Goal: Task Accomplishment & Management: Complete application form

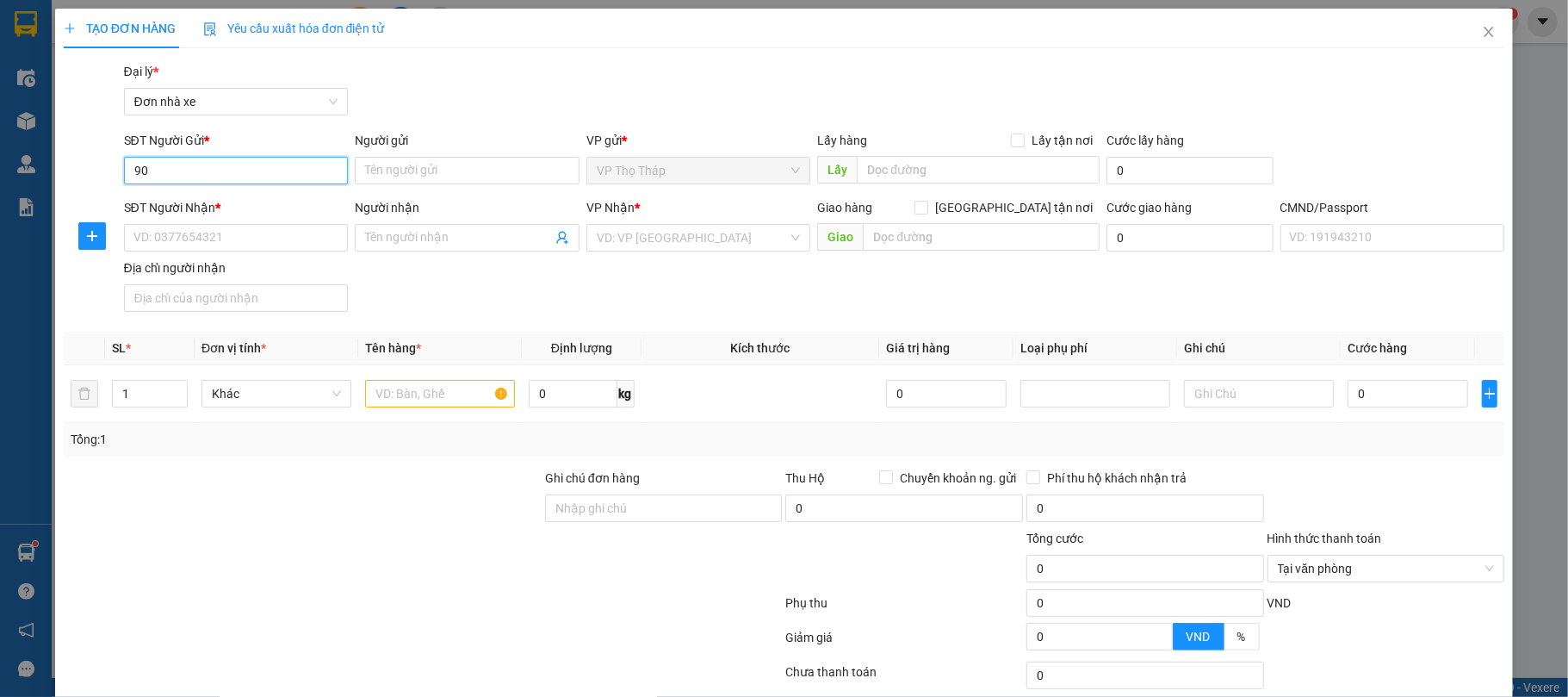
type input "9"
click at [187, 203] on div "0904624912 - PHƯƠNG ĐÔNG" at bounding box center [233, 205] width 201 height 19
type input "0904624912"
type input "PHƯƠNG ĐÔNG"
type input "0902269966"
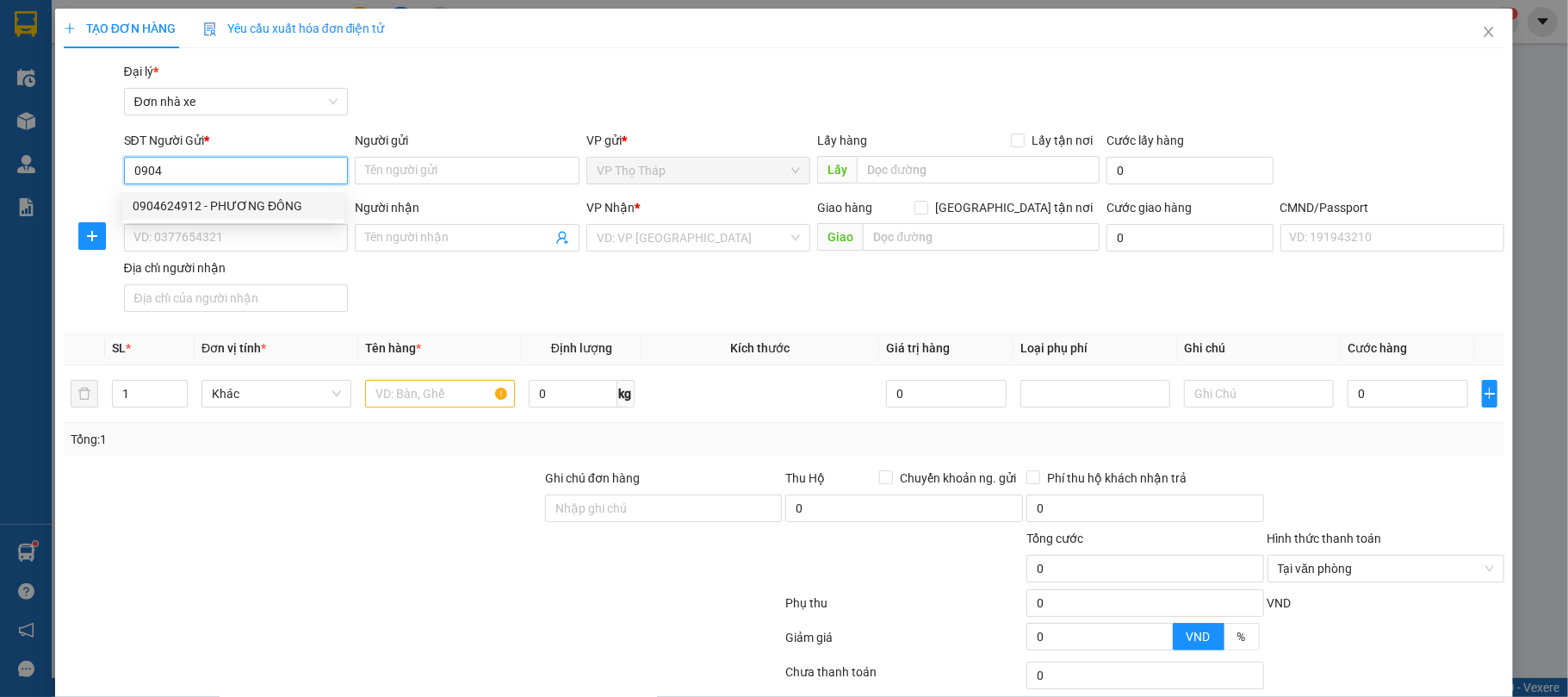
type input "[PERSON_NAME]"
type input "036090000154 [PERSON_NAME]"
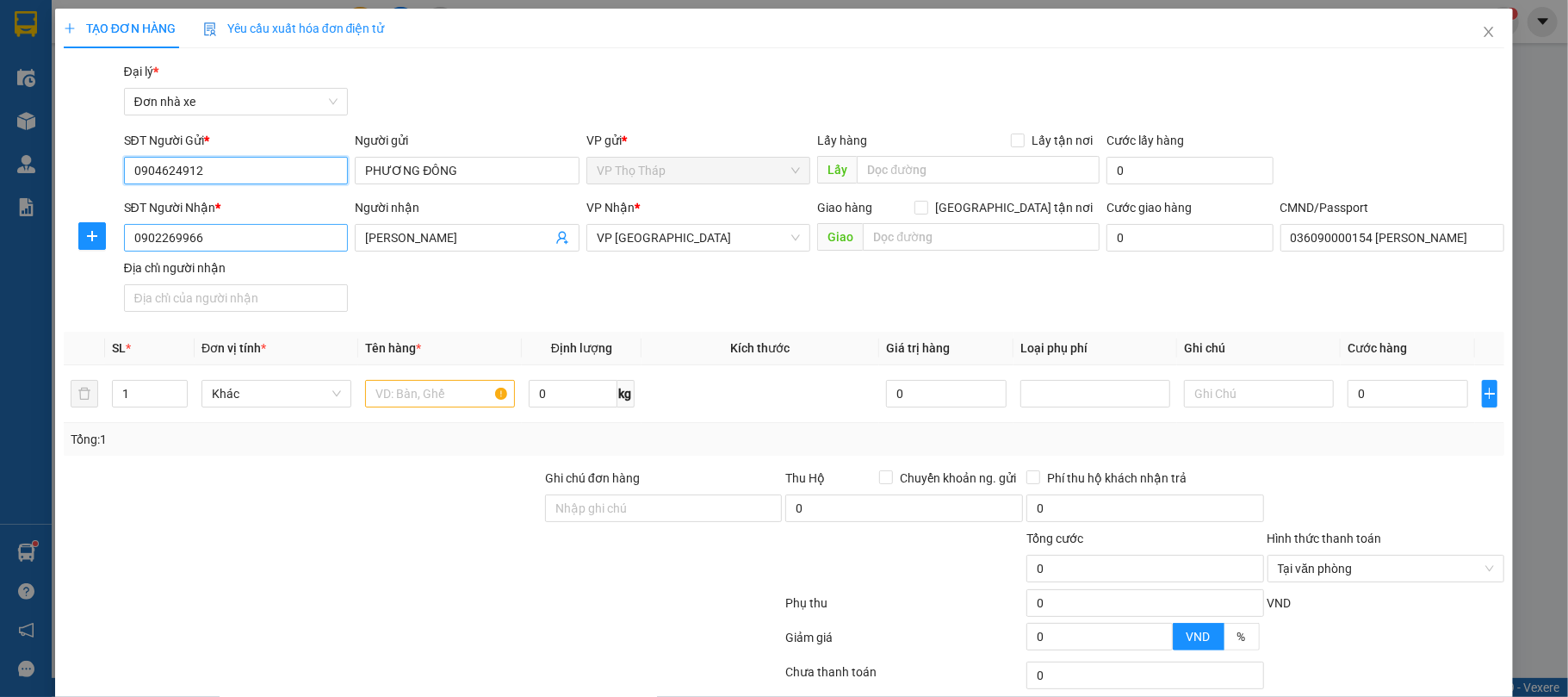
type input "0904624912"
click at [214, 233] on input "0902269966" at bounding box center [236, 238] width 225 height 28
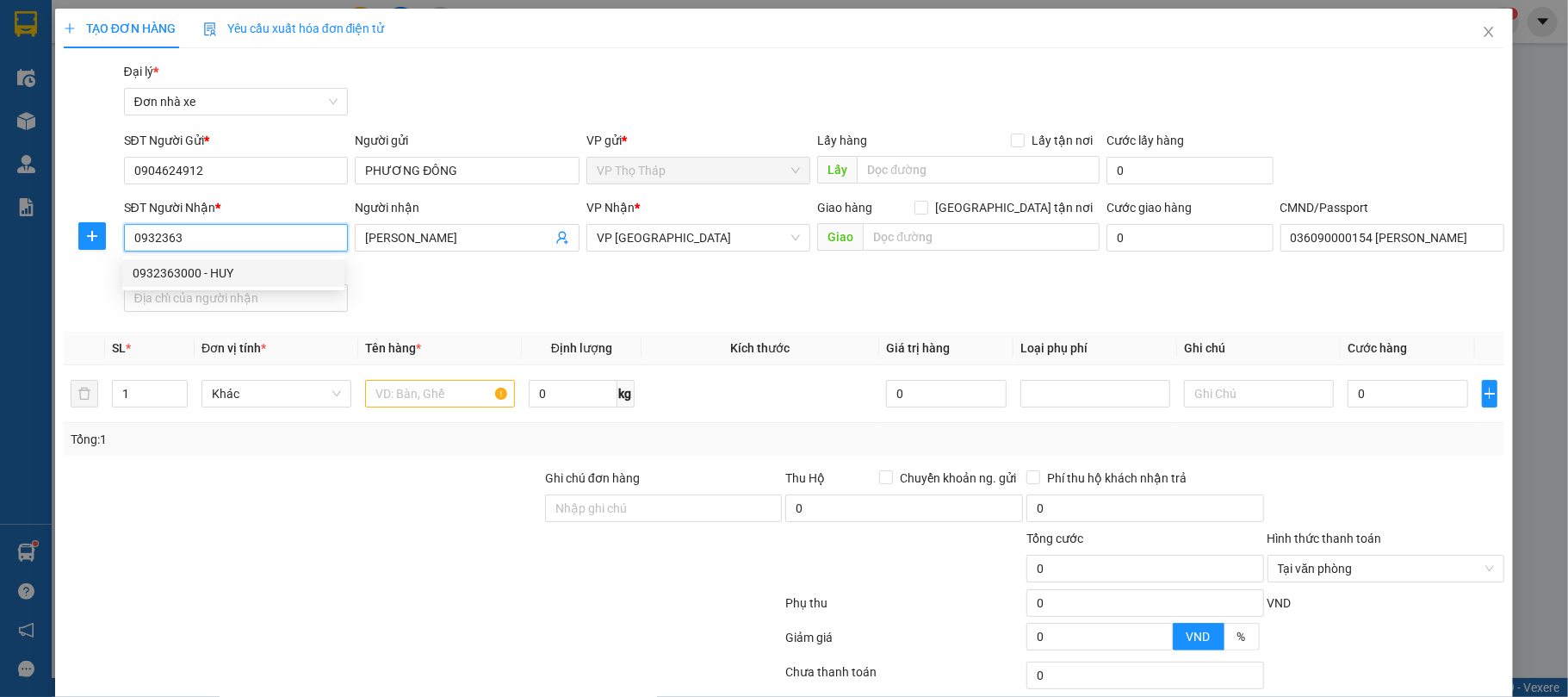
click at [262, 280] on div "0932363000 - HUY" at bounding box center [233, 272] width 201 height 19
type input "0932363000"
type input "HUY"
type input "036098016693 NG QUỐC KHANH 247 [PERSON_NAME]"
type input "0932363000"
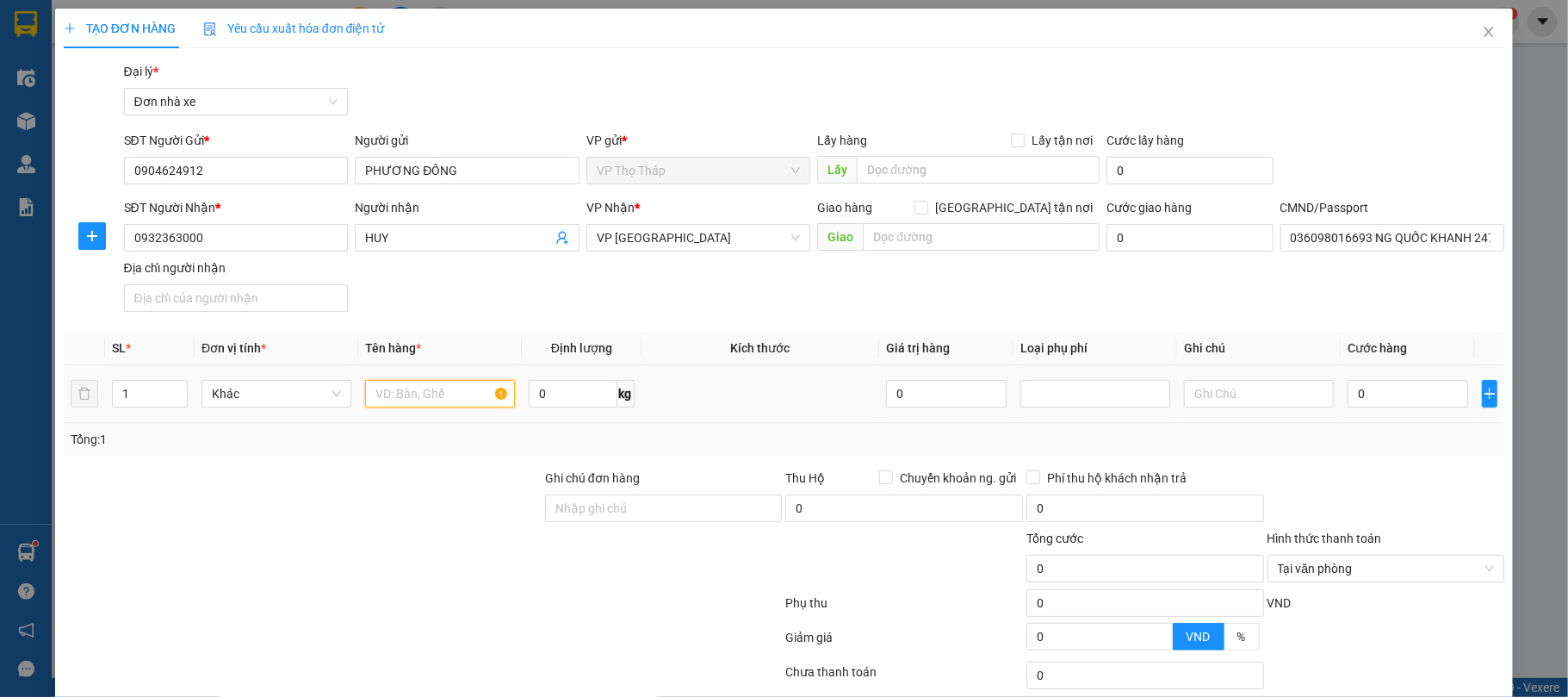
click at [373, 389] on input "text" at bounding box center [440, 394] width 150 height 28
type input "p"
type input "t"
type input "pt oto"
click at [1379, 401] on input "0" at bounding box center [1408, 394] width 121 height 28
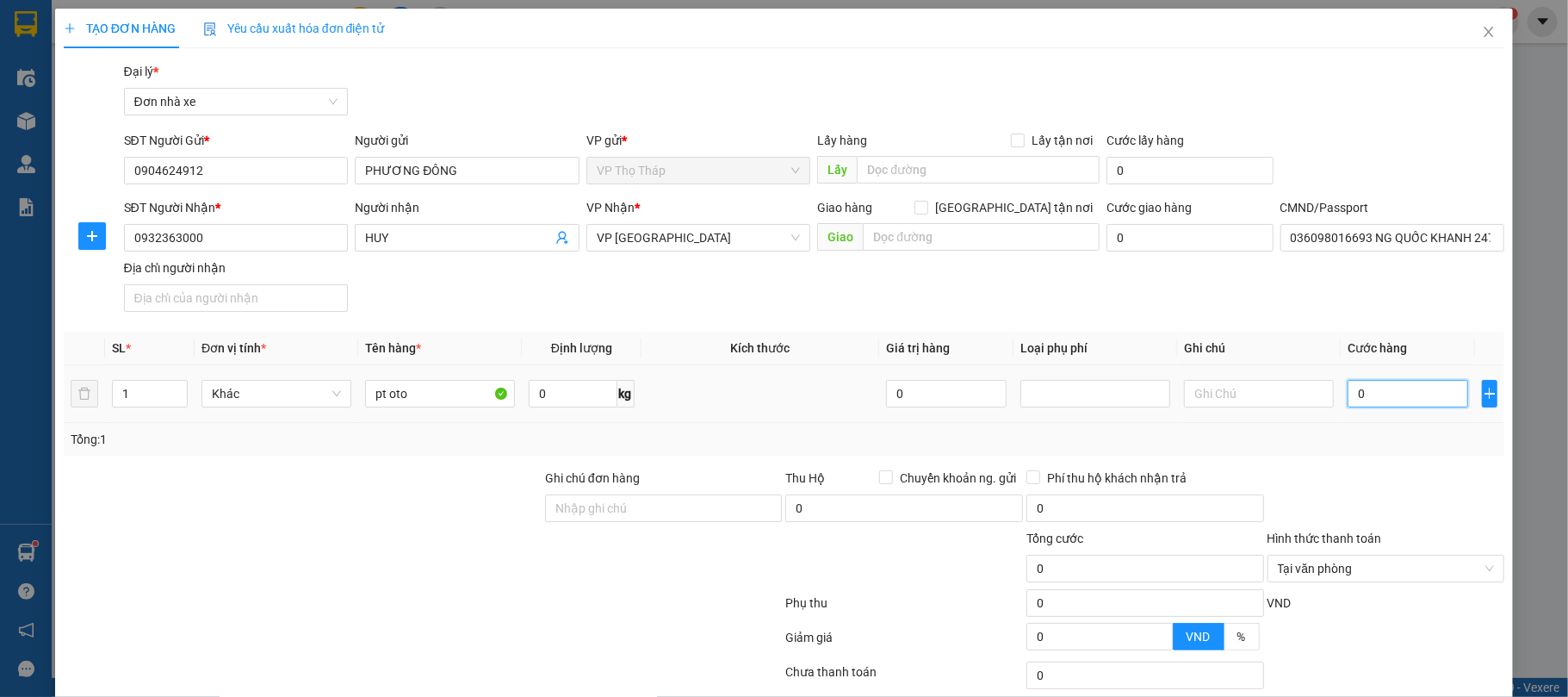
type input "2"
type input "25"
type input "25.000"
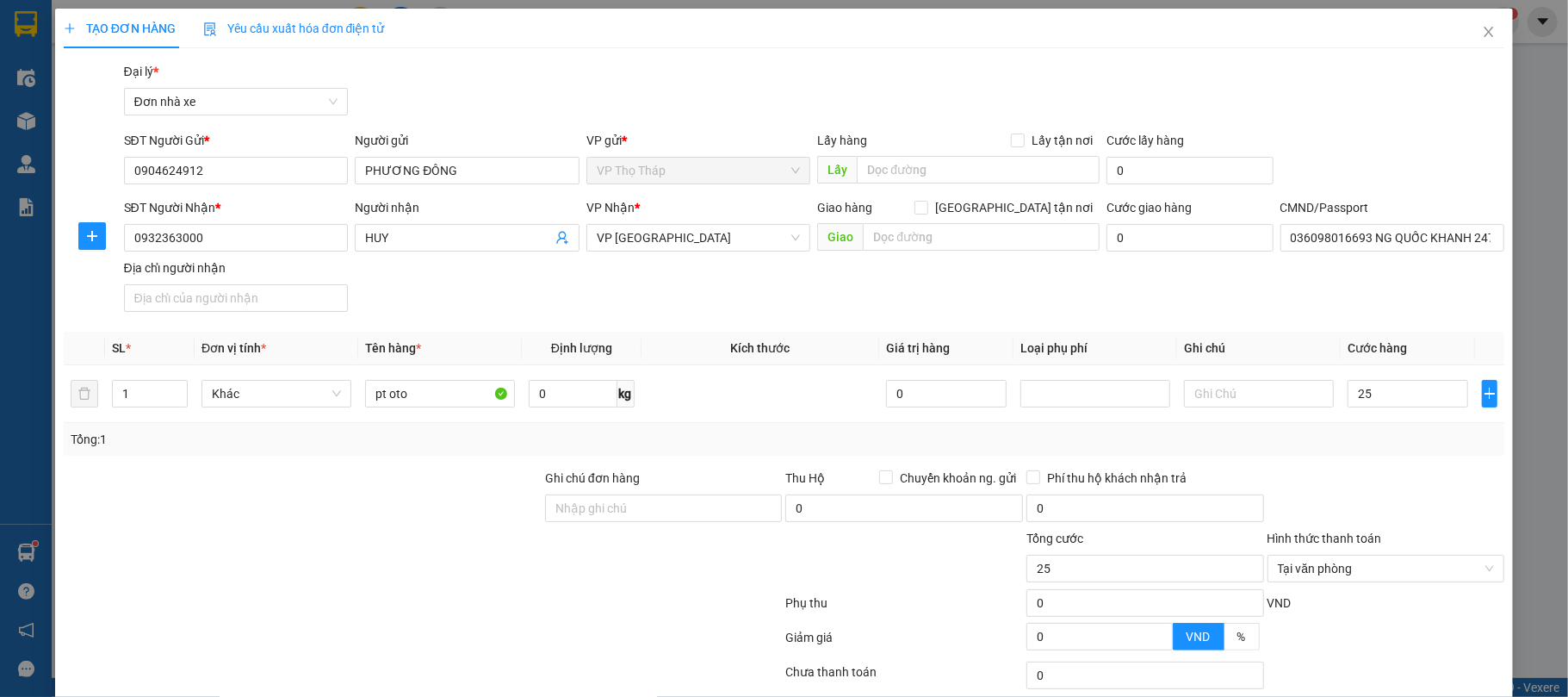
type input "25.000"
click at [1365, 476] on form "Ghi chú đơn hàng Thu Hộ Chuyển khoản ng. gửi 0 Phí thu hộ khách nhận trả 0 Tổng…" at bounding box center [785, 563] width 1442 height 190
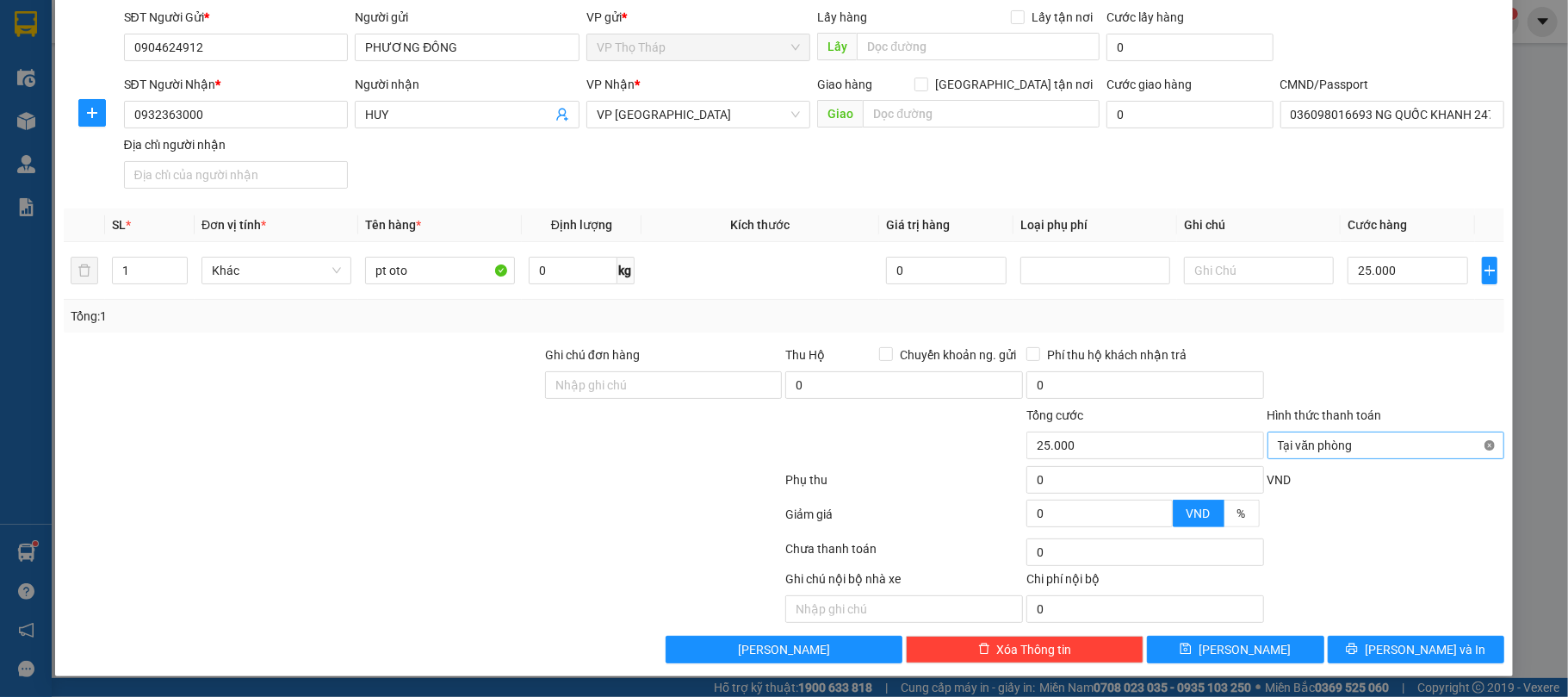
type input "25.000"
click at [1466, 645] on button "[PERSON_NAME] và In" at bounding box center [1417, 650] width 178 height 28
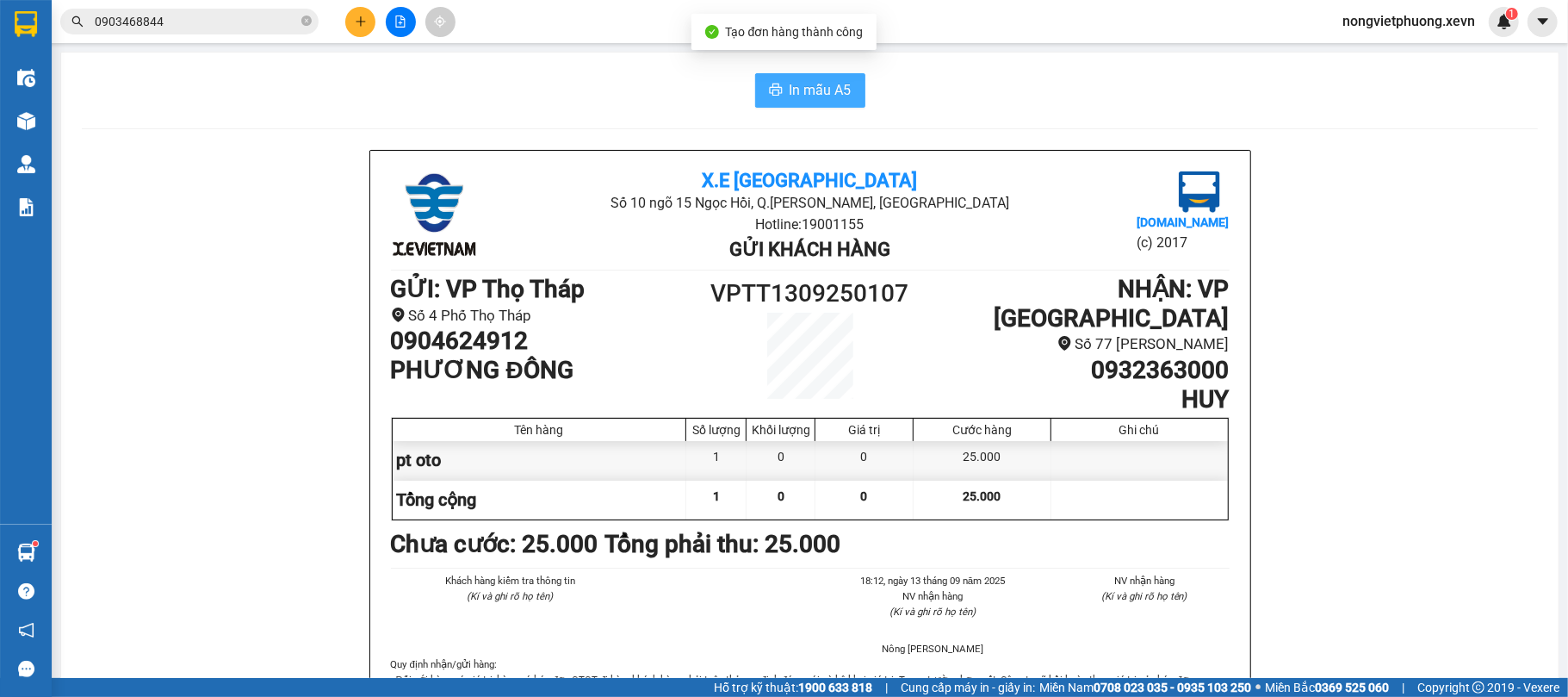
click at [797, 80] on span "In mẫu A5" at bounding box center [820, 90] width 62 height 22
